Goal: Task Accomplishment & Management: Use online tool/utility

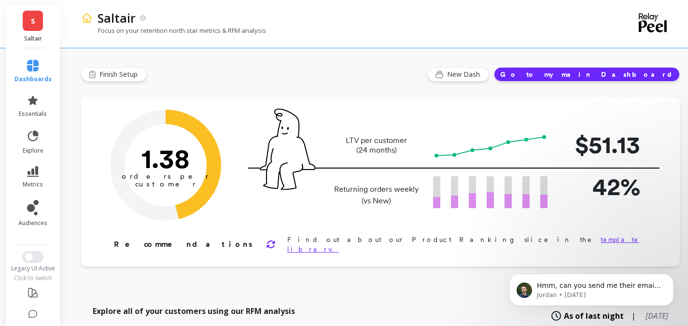
click at [32, 250] on div "dashboards essentials explore metrics audiences Legacy UI Active Click to switch" at bounding box center [33, 203] width 57 height 311
click at [32, 257] on button "Switch to New UI" at bounding box center [32, 257] width 21 height 12
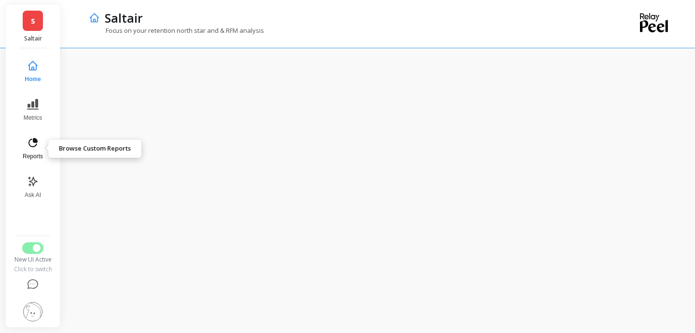
click at [36, 140] on icon at bounding box center [35, 140] width 3 height 3
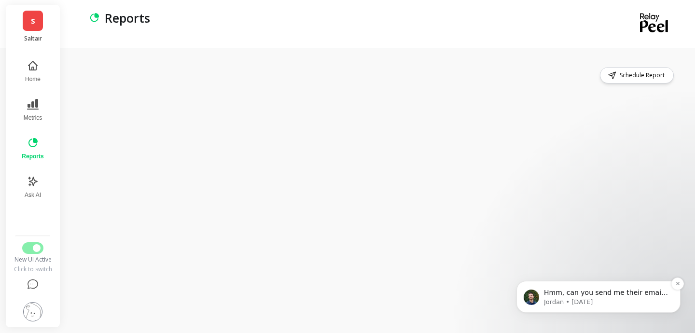
click at [571, 294] on span "Hmm, can you send me their email, name, and role?" at bounding box center [606, 297] width 124 height 17
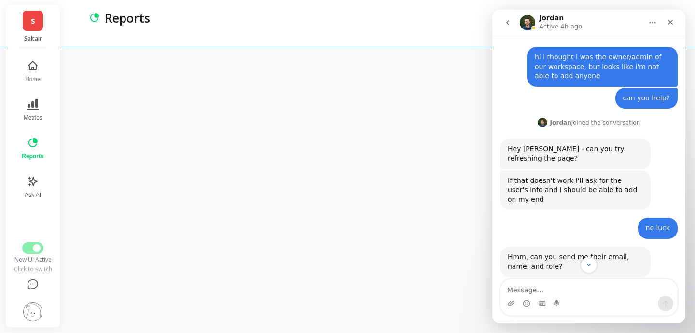
scroll to position [37, 0]
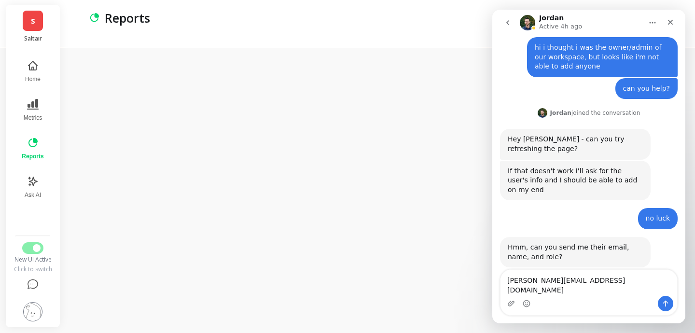
type textarea "[PERSON_NAME][EMAIL_ADDRESS][DOMAIN_NAME]"
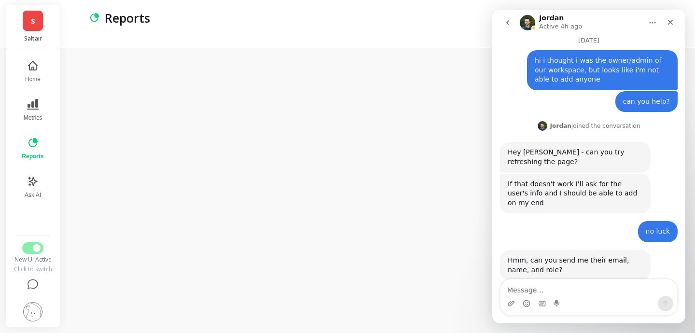
scroll to position [92, 0]
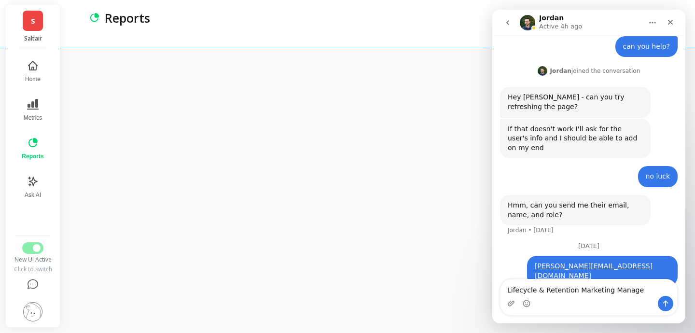
type textarea "Lifecycle & Retention Marketing Manager"
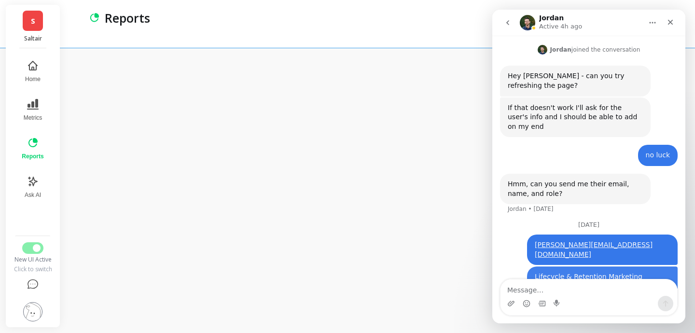
scroll to position [113, 0]
click at [671, 25] on icon "Close" at bounding box center [671, 22] width 8 height 8
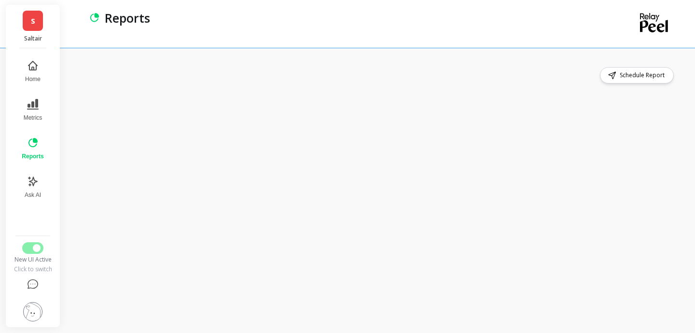
click at [246, 61] on div "Schedule Report" at bounding box center [381, 190] width 630 height 285
